Goal: Check status: Check status

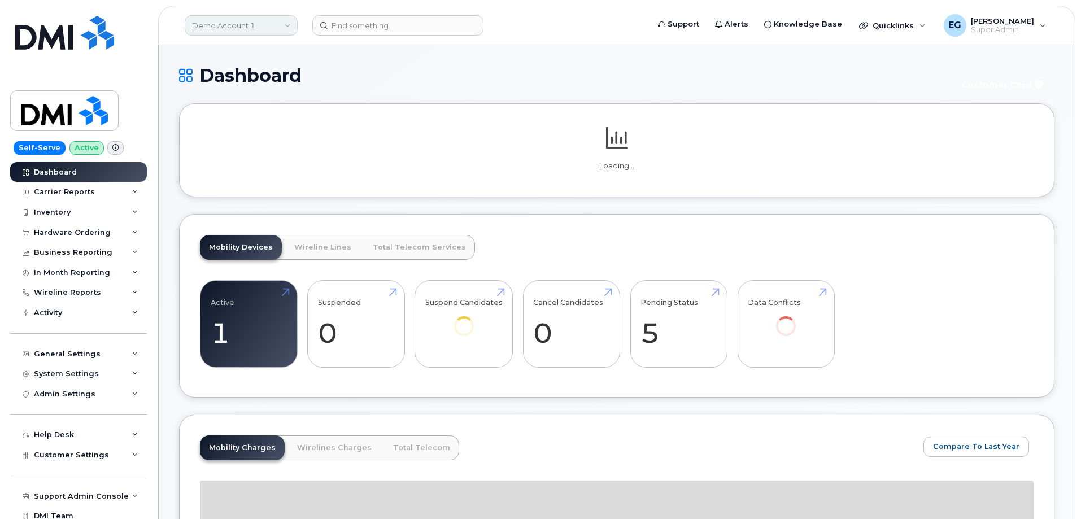
click at [230, 24] on link "Demo Account 1" at bounding box center [241, 25] width 113 height 20
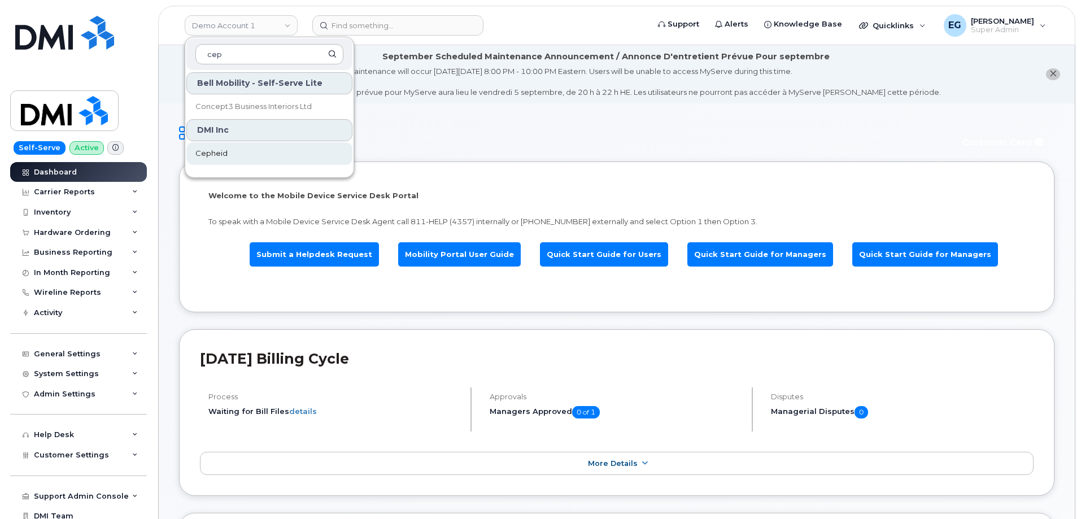
type input "cep"
click at [229, 152] on link "Cepheid" at bounding box center [269, 153] width 166 height 23
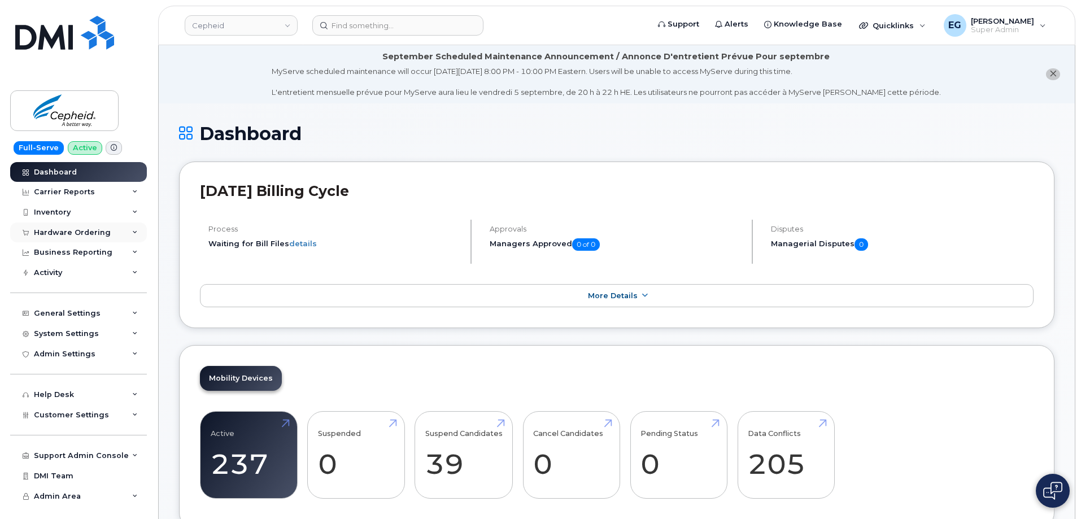
click at [74, 225] on div "Hardware Ordering" at bounding box center [78, 232] width 137 height 20
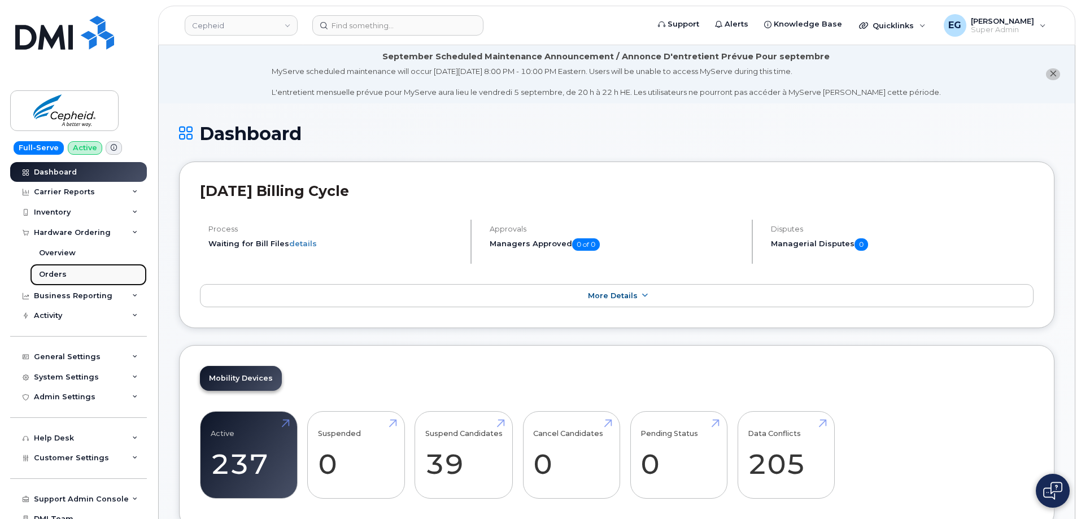
click at [53, 276] on div "Orders" at bounding box center [53, 274] width 28 height 10
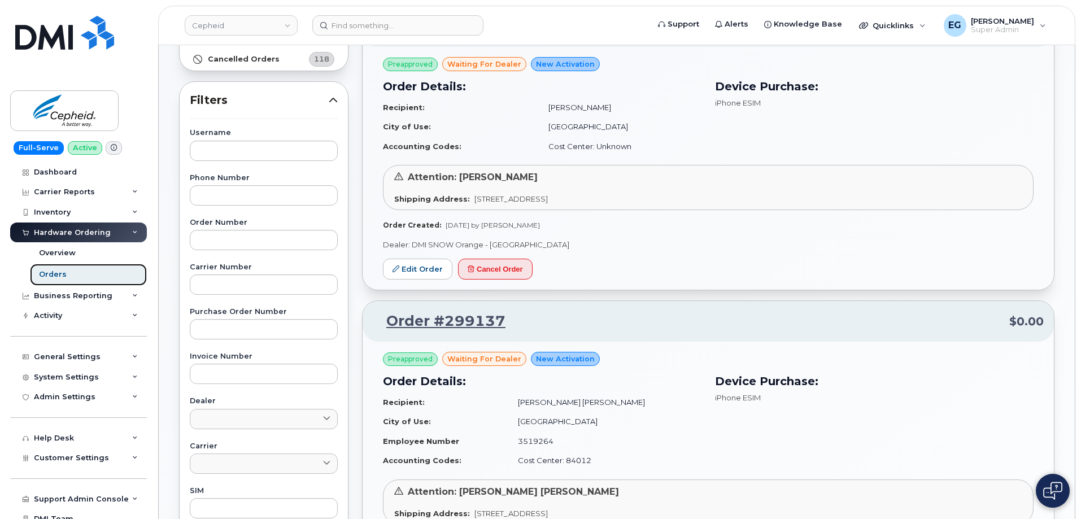
scroll to position [169, 0]
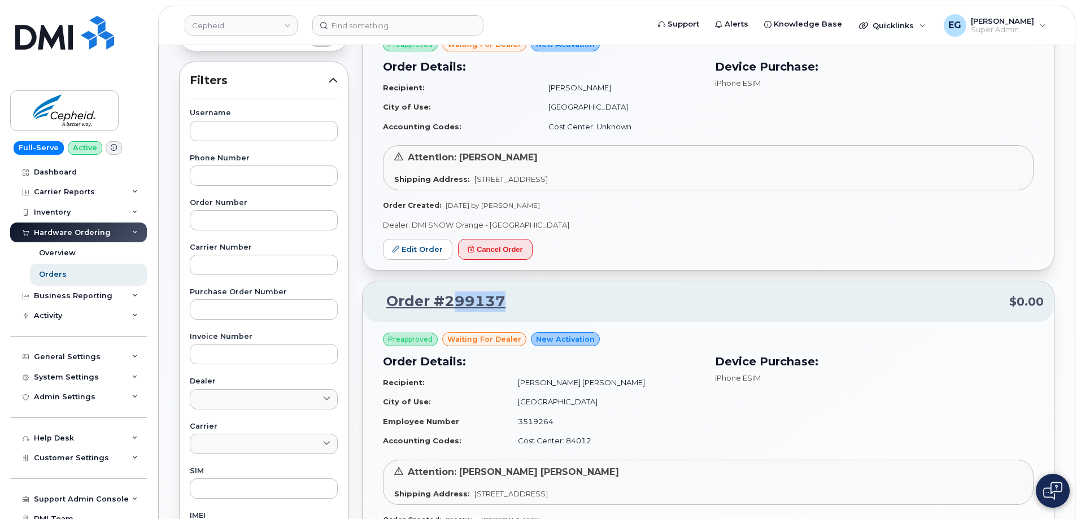
drag, startPoint x: 540, startPoint y: 304, endPoint x: 562, endPoint y: 302, distance: 21.6
click at [480, 302] on p "Order #299137 $0.00" at bounding box center [708, 301] width 671 height 20
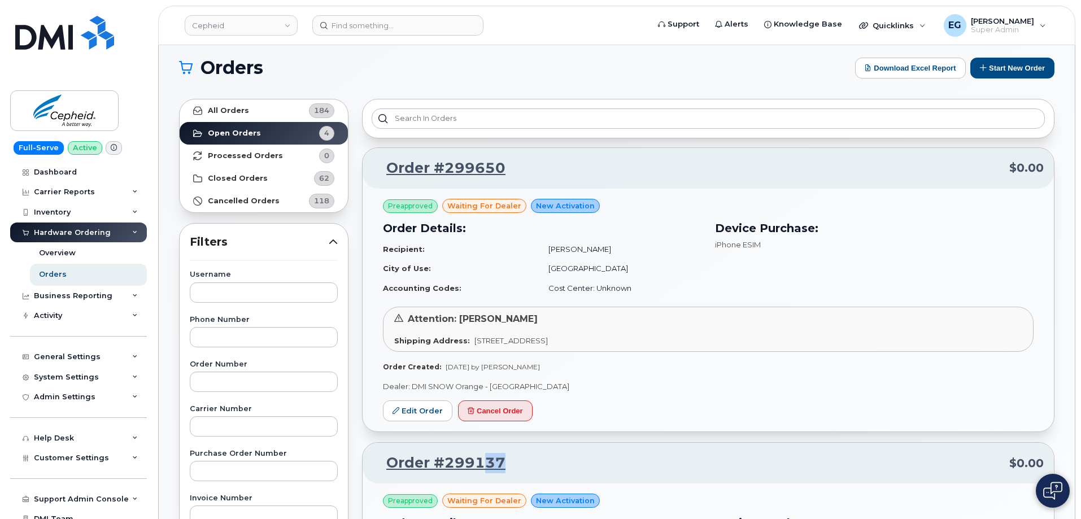
scroll to position [0, 0]
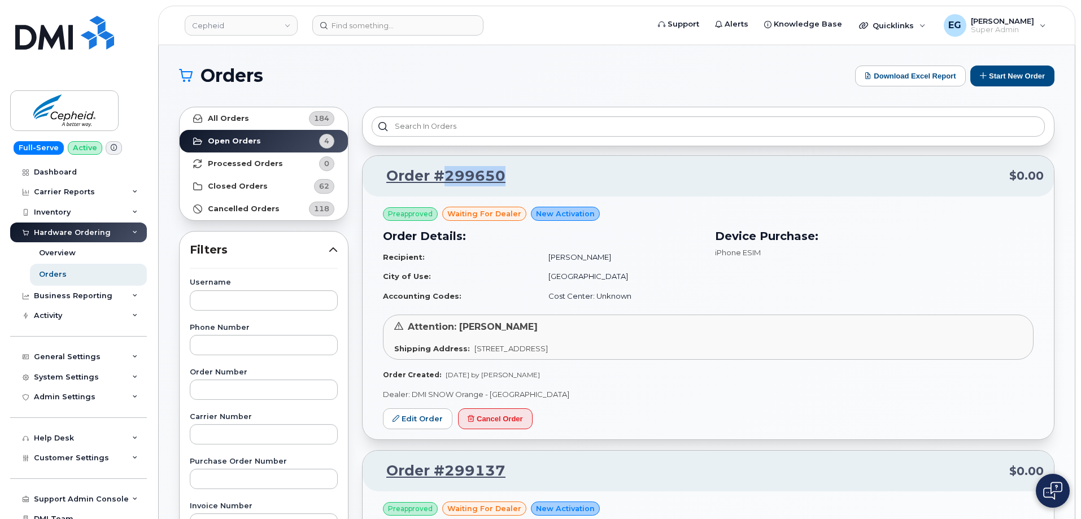
drag, startPoint x: 522, startPoint y: 174, endPoint x: 447, endPoint y: 180, distance: 75.9
click at [447, 180] on p "Order #299650 $0.00" at bounding box center [708, 176] width 671 height 20
copy link "299650"
click at [425, 174] on link "Order #299650" at bounding box center [439, 176] width 133 height 20
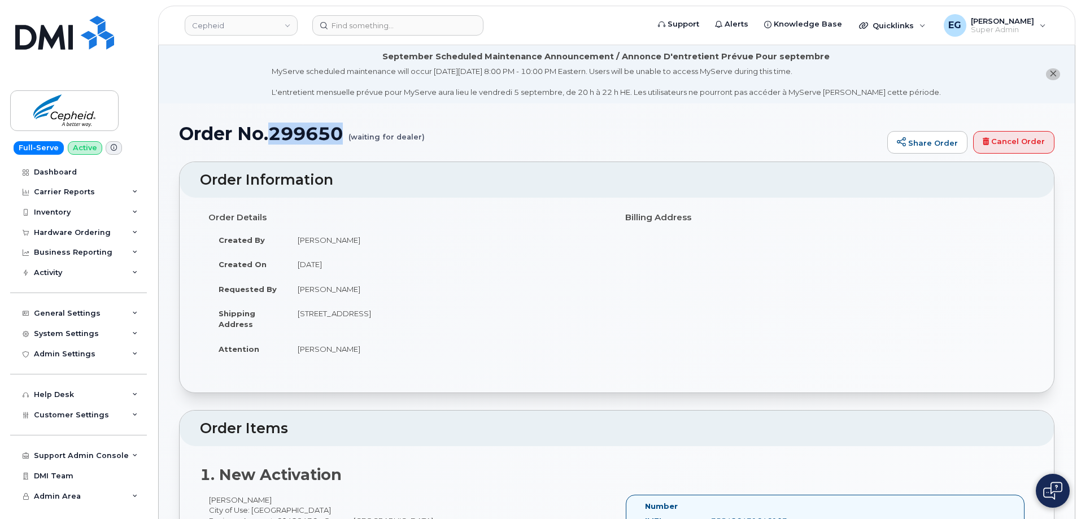
drag, startPoint x: 347, startPoint y: 130, endPoint x: 276, endPoint y: 141, distance: 72.5
click at [276, 141] on h1 "Order No.299650 (waiting for dealer)" at bounding box center [530, 134] width 702 height 20
copy h1 "299650"
click at [308, 130] on h1 "Order No.299650 (waiting for dealer)" at bounding box center [530, 134] width 702 height 20
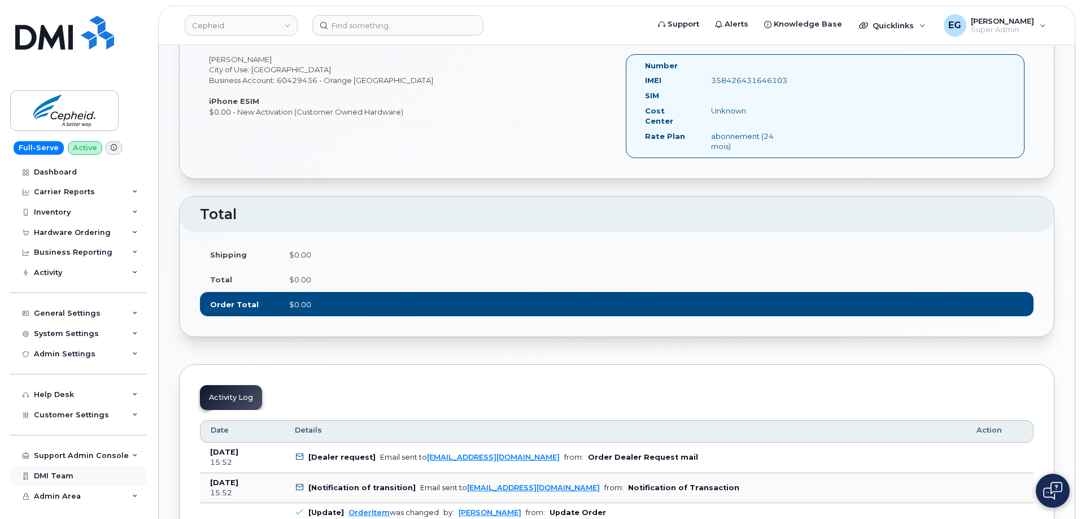
scroll to position [452, 0]
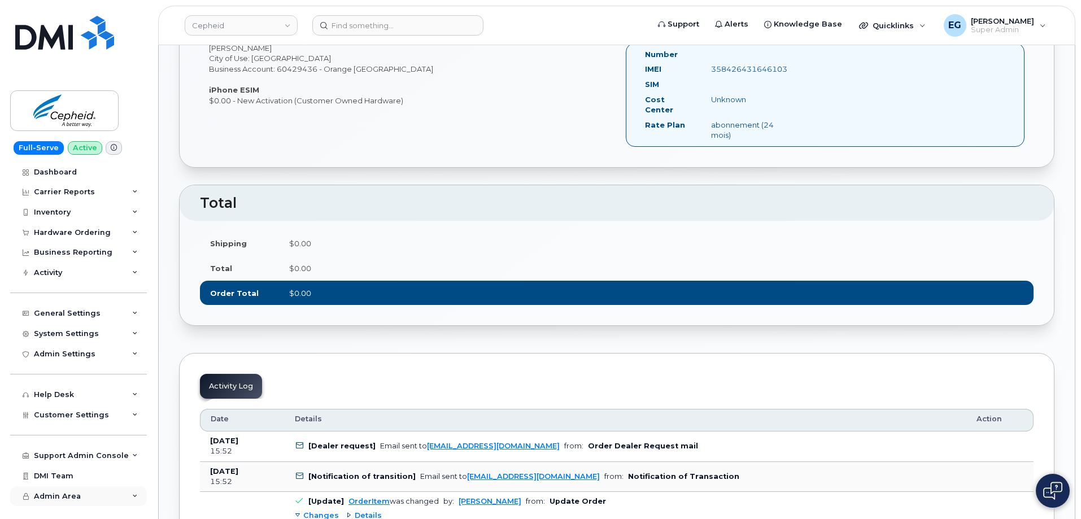
click at [95, 494] on div "Admin Area" at bounding box center [78, 496] width 137 height 20
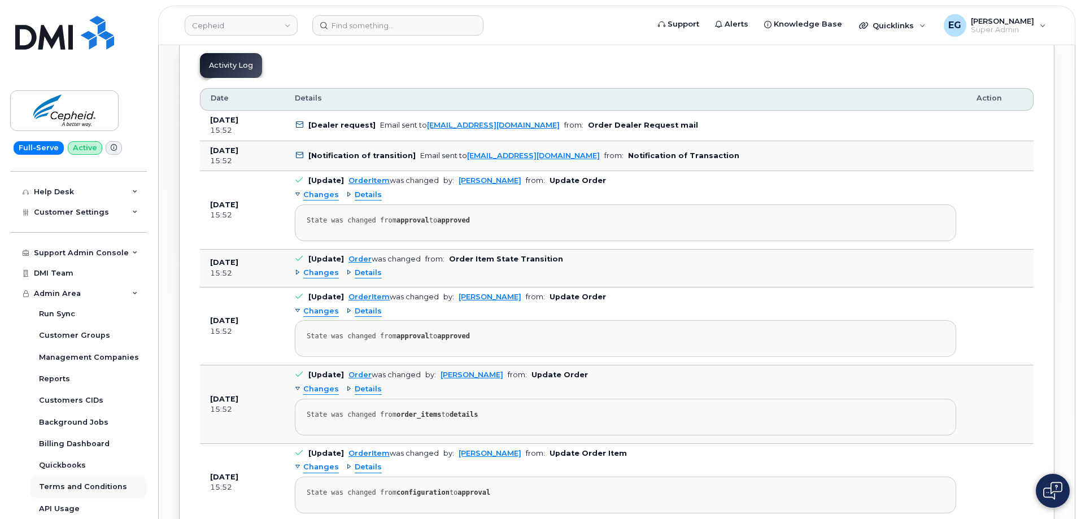
scroll to position [904, 0]
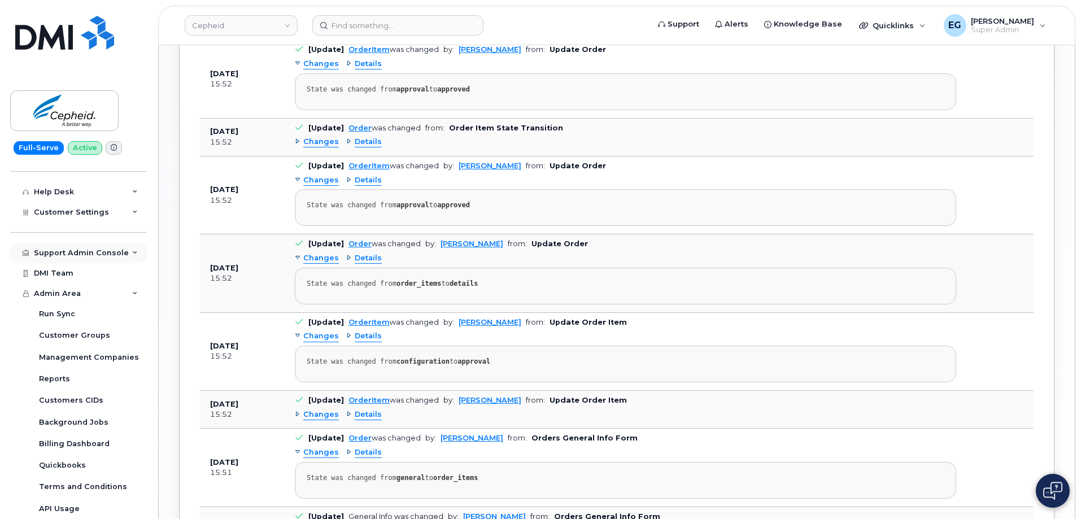
click at [76, 260] on div "Support Admin Console" at bounding box center [78, 253] width 137 height 20
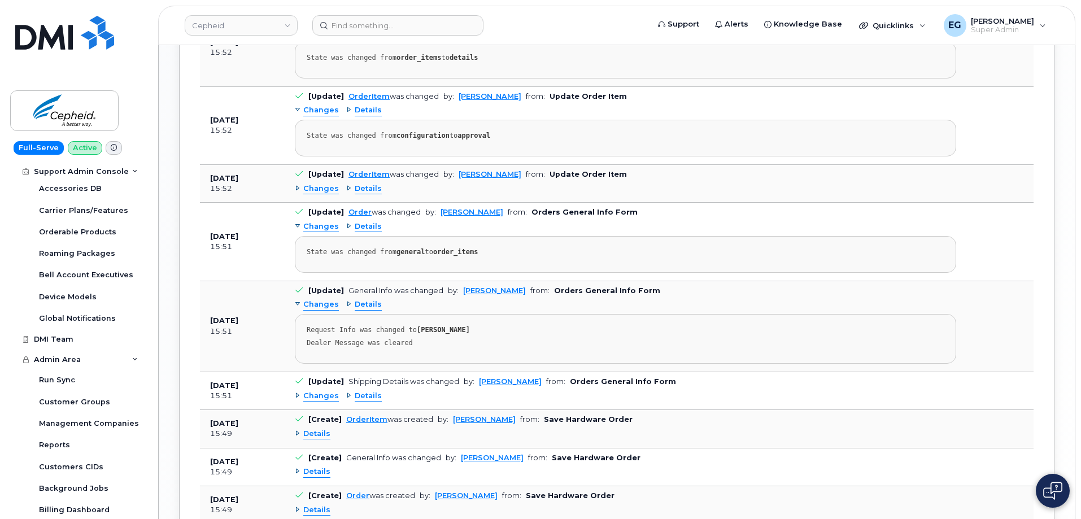
scroll to position [462, 0]
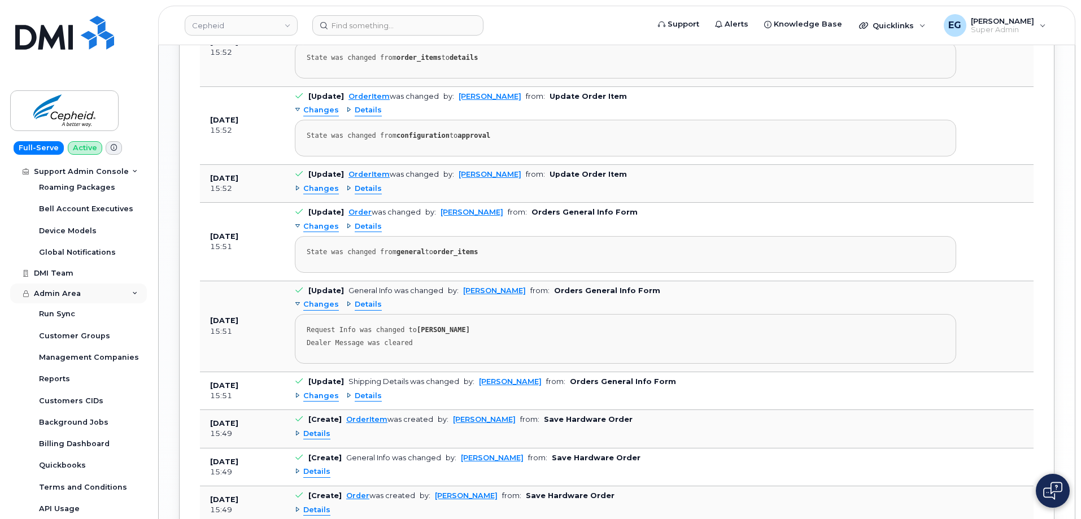
click at [117, 290] on div "Admin Area" at bounding box center [78, 293] width 137 height 20
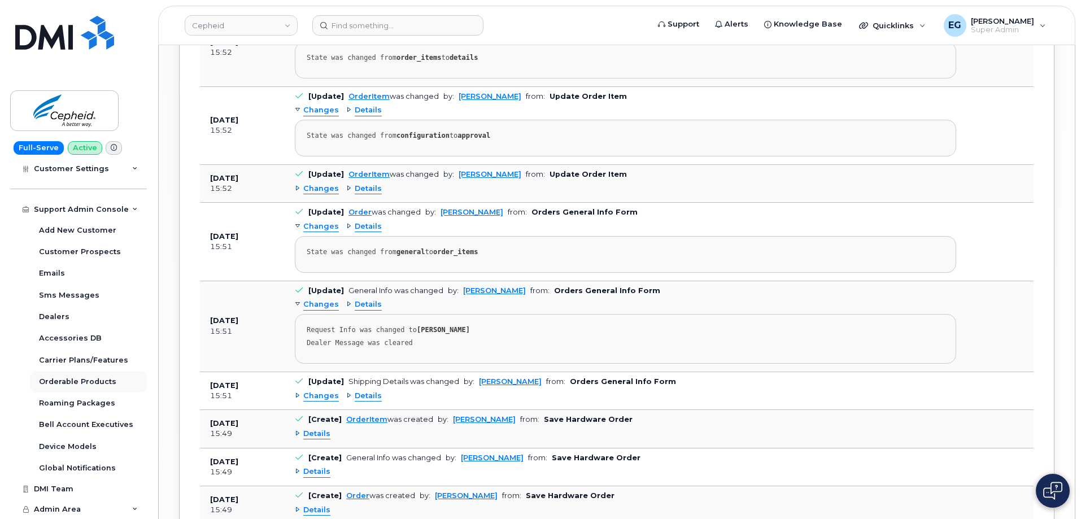
scroll to position [246, 0]
click at [136, 509] on div "Admin Area" at bounding box center [78, 510] width 137 height 20
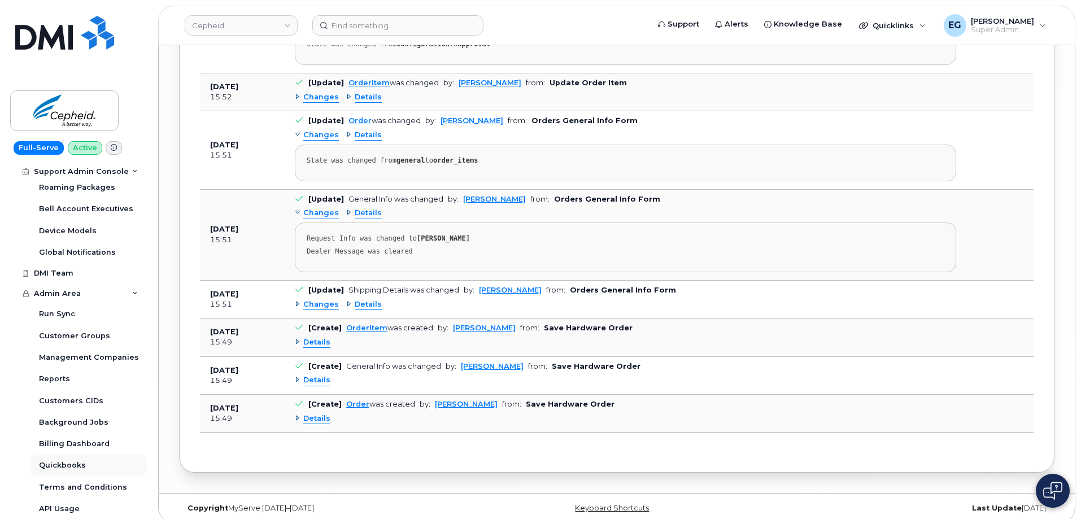
scroll to position [405, 0]
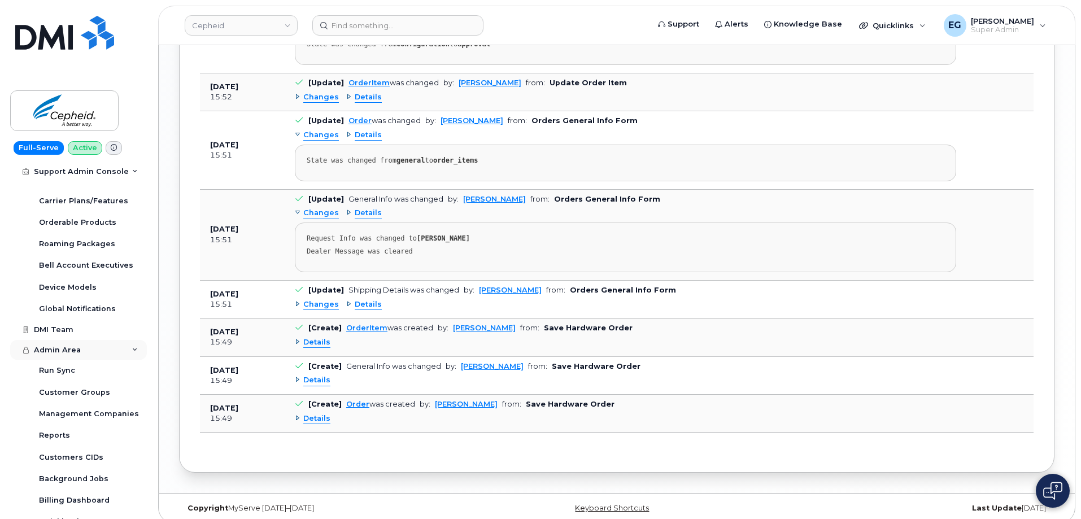
click at [54, 344] on div "Admin Area" at bounding box center [78, 350] width 137 height 20
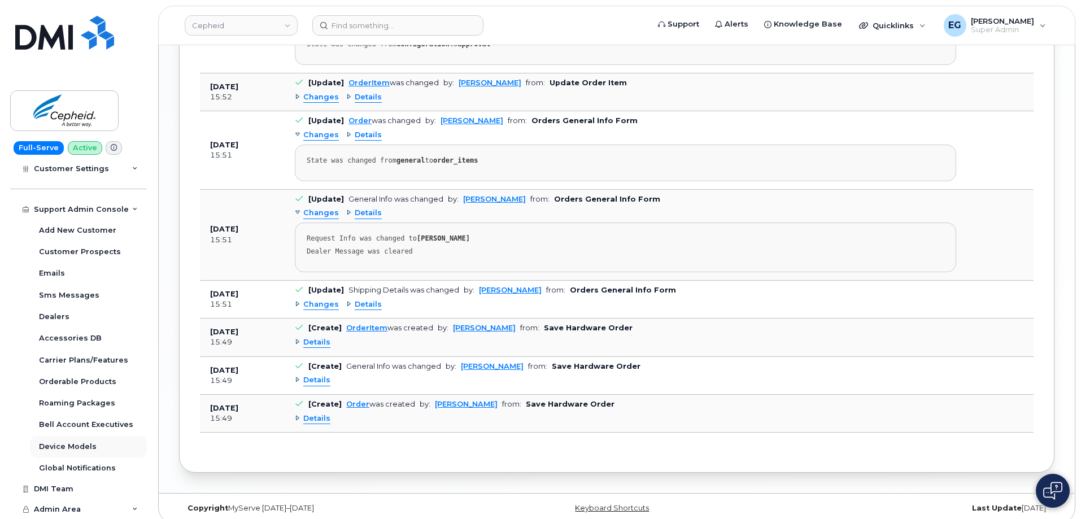
scroll to position [246, 0]
click at [43, 275] on div "Emails" at bounding box center [52, 274] width 26 height 10
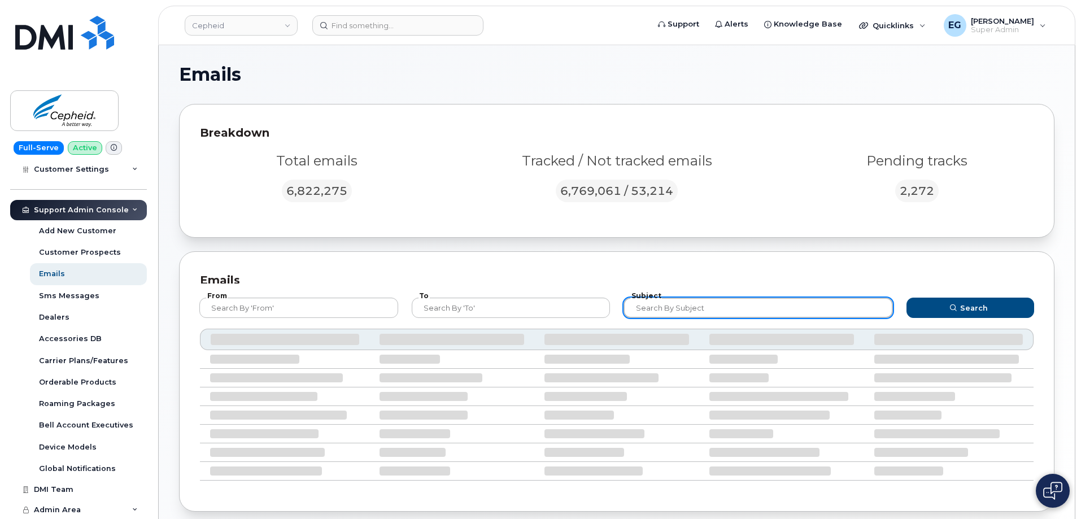
click at [674, 313] on input "text" at bounding box center [757, 308] width 269 height 20
paste input "299650"
type input "299650"
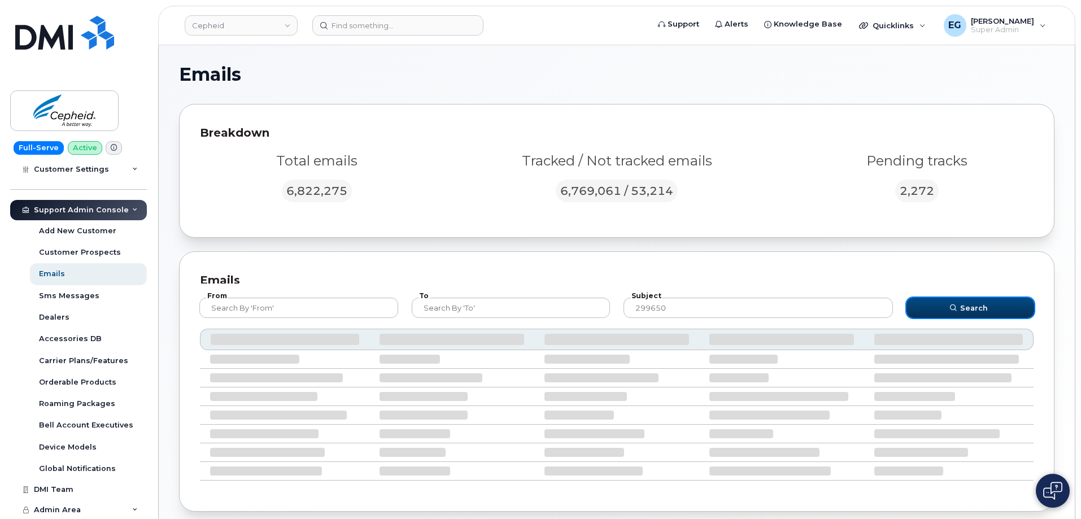
click at [987, 308] on button "Search" at bounding box center [970, 308] width 128 height 20
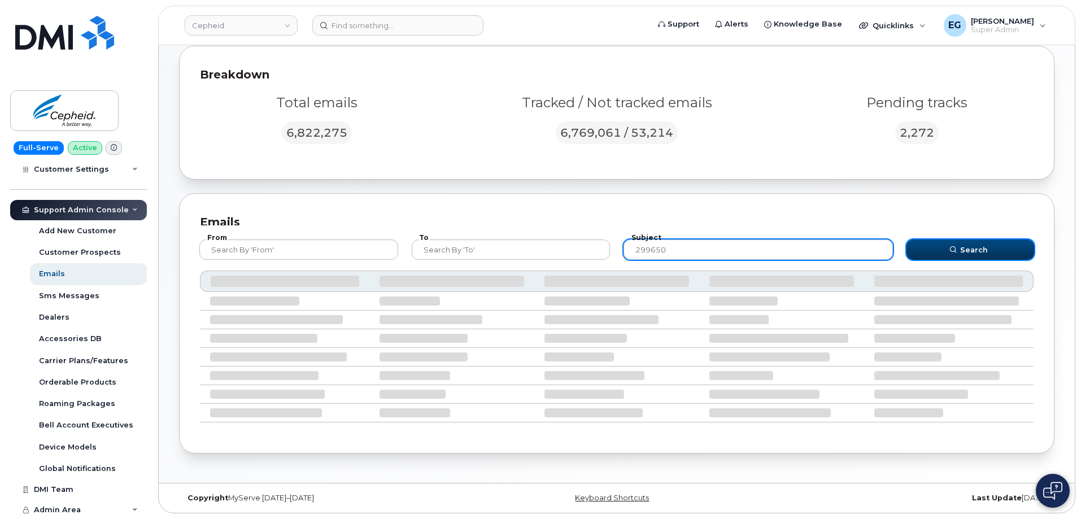
scroll to position [6, 0]
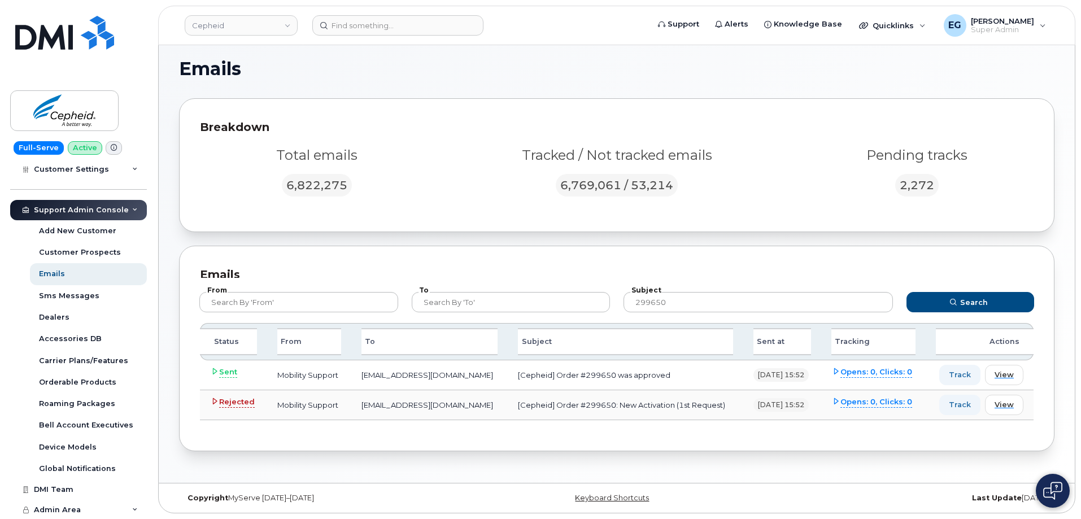
click at [232, 402] on span "Rejected" at bounding box center [237, 401] width 36 height 11
